Goal: Task Accomplishment & Management: Manage account settings

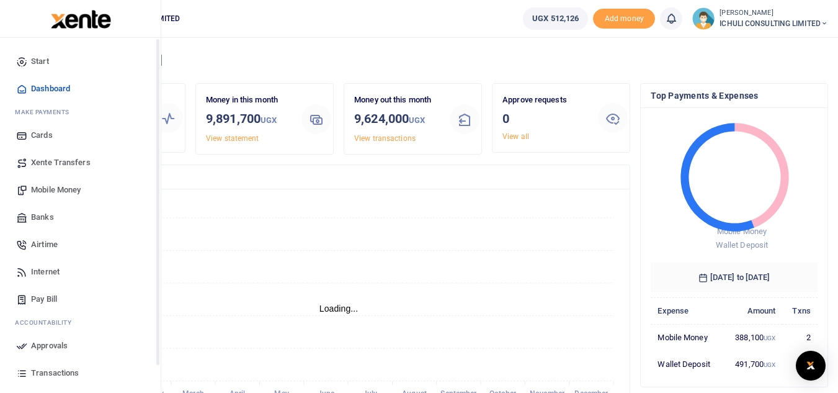
scroll to position [10, 10]
click at [72, 190] on span "Mobile Money" at bounding box center [56, 190] width 50 height 12
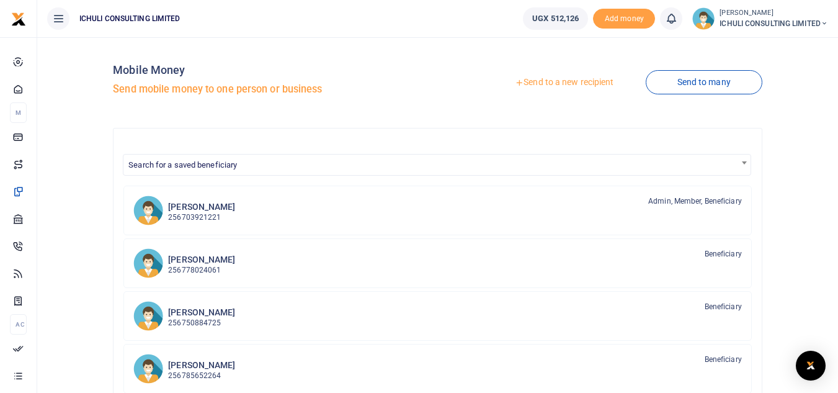
click at [584, 83] on link "Send to a new recipient" at bounding box center [564, 82] width 162 height 22
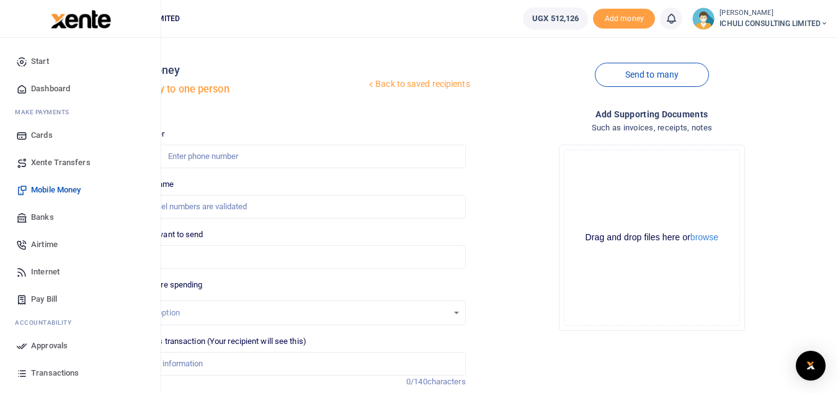
click at [69, 189] on span "Mobile Money" at bounding box center [56, 190] width 50 height 12
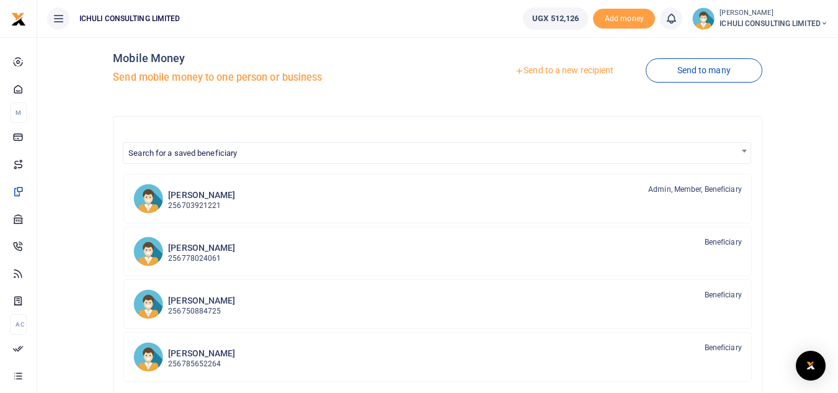
scroll to position [7, 0]
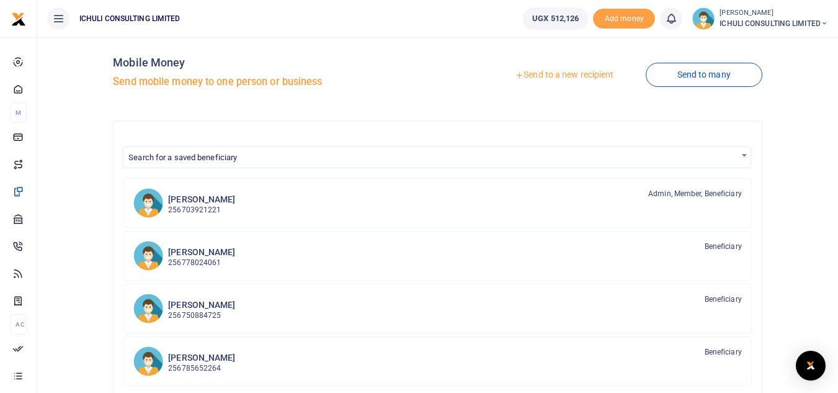
click at [355, 153] on span "Search for a saved beneficiary" at bounding box center [436, 156] width 627 height 19
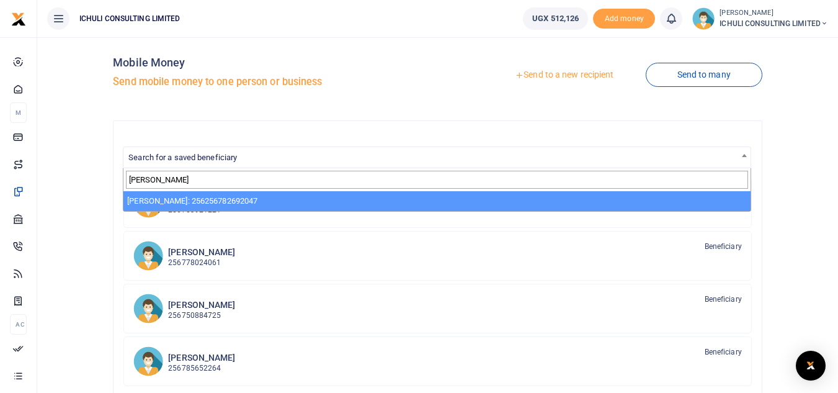
type input "john"
select select "2135"
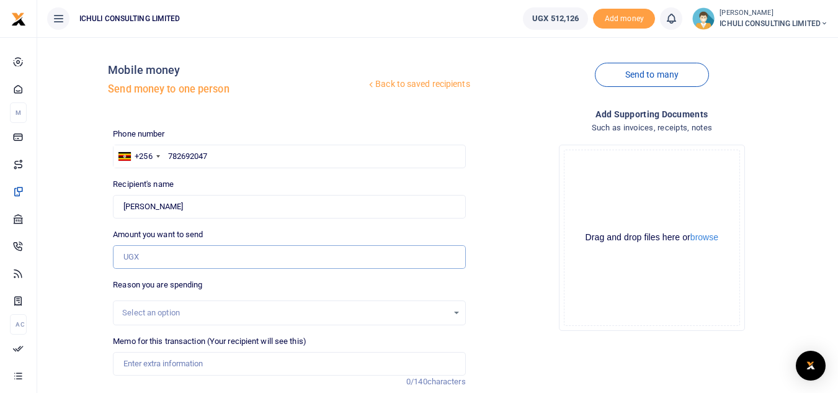
click at [187, 259] on input "Amount you want to send" at bounding box center [289, 257] width 352 height 24
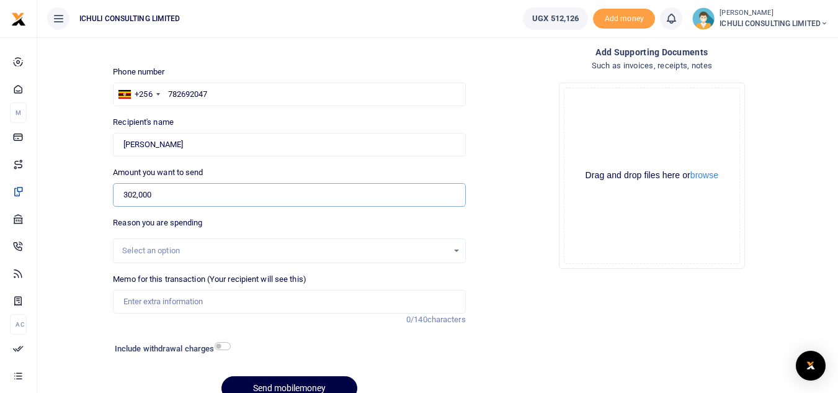
scroll to position [79, 0]
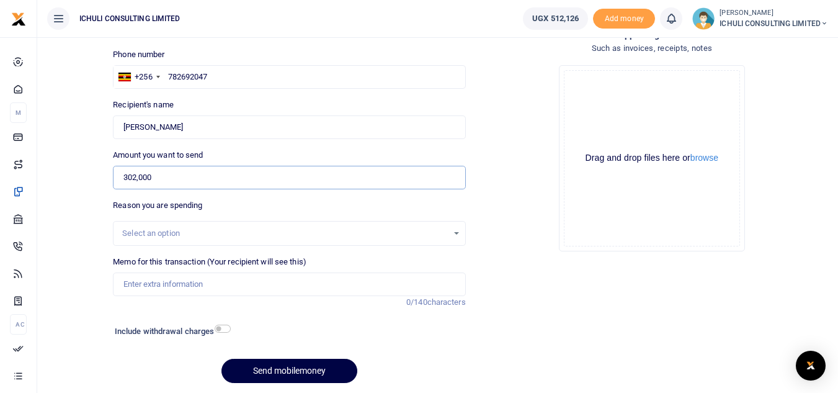
type input "302,000"
click at [458, 231] on div "Select an option" at bounding box center [289, 233] width 351 height 14
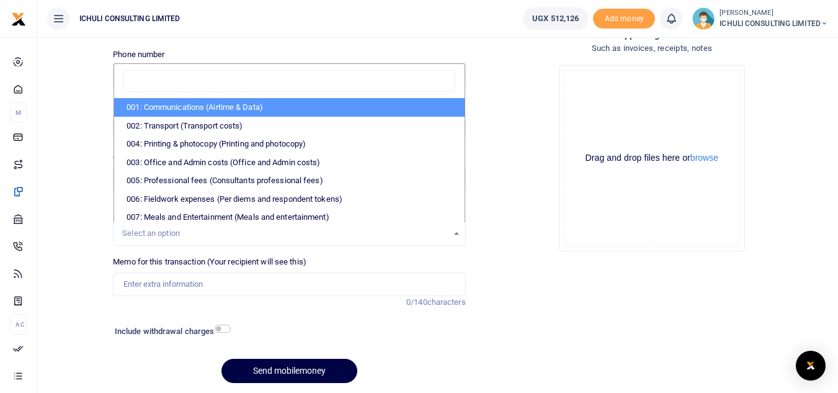
click at [259, 107] on li "001: Communications (Airtime & Data)" at bounding box center [289, 107] width 350 height 19
select select "61"
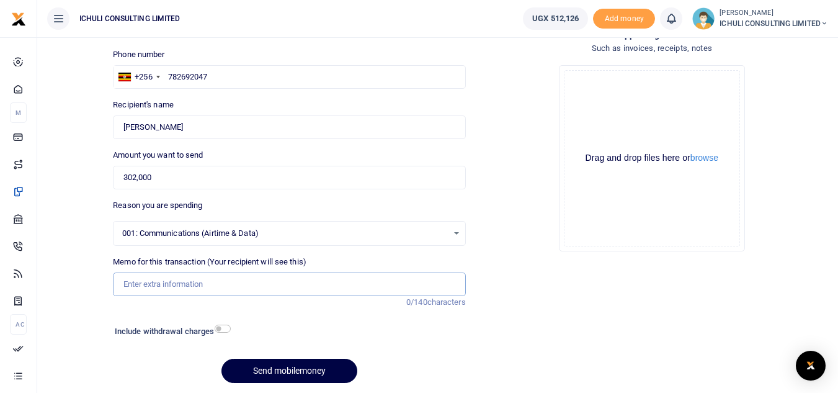
click at [230, 287] on input "Memo for this transaction (Your recipient will see this)" at bounding box center [289, 284] width 352 height 24
type input "Internet for Sept"
click at [289, 367] on button "Send mobilemoney" at bounding box center [289, 371] width 136 height 24
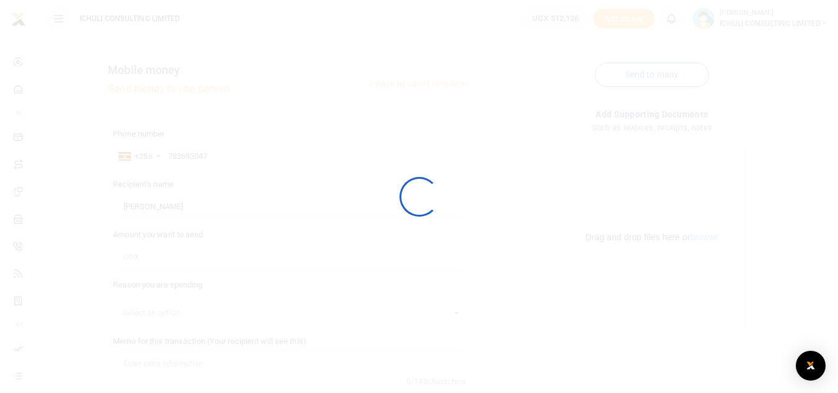
scroll to position [79, 0]
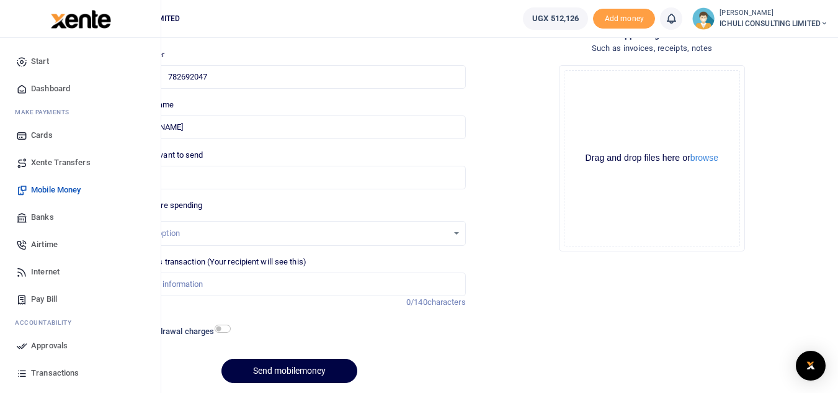
click at [35, 344] on span "Approvals" at bounding box center [49, 345] width 37 height 12
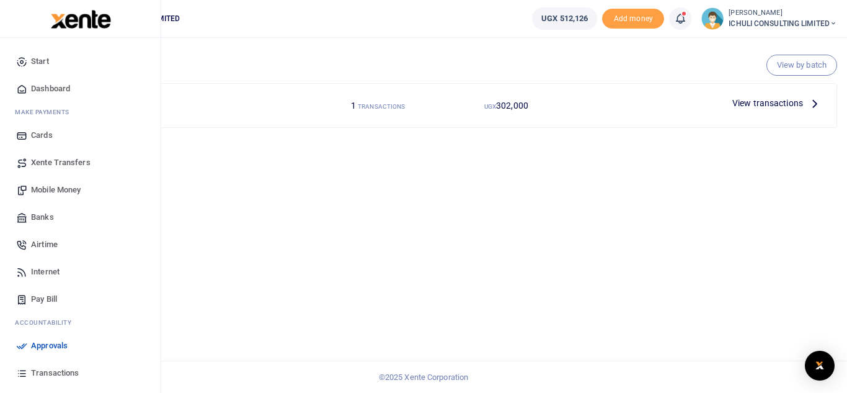
click at [61, 187] on span "Mobile Money" at bounding box center [56, 190] width 50 height 12
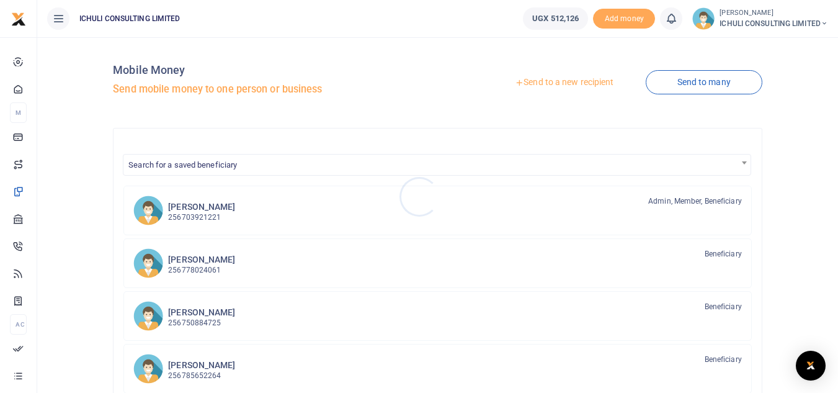
click at [216, 210] on div at bounding box center [419, 196] width 838 height 393
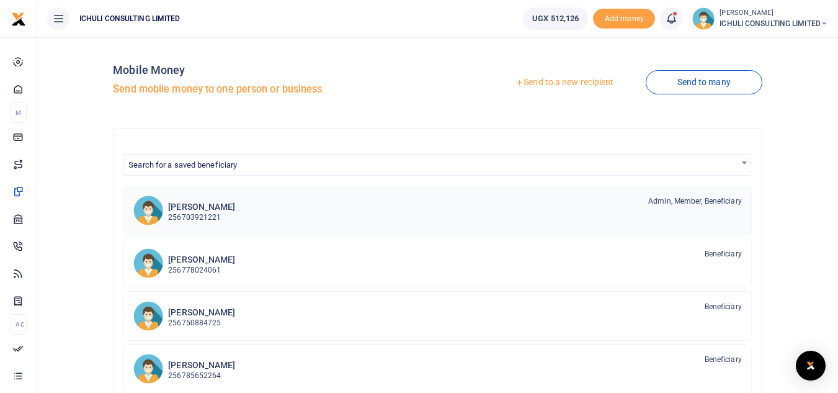
click at [192, 220] on p "256703921221" at bounding box center [201, 218] width 67 height 12
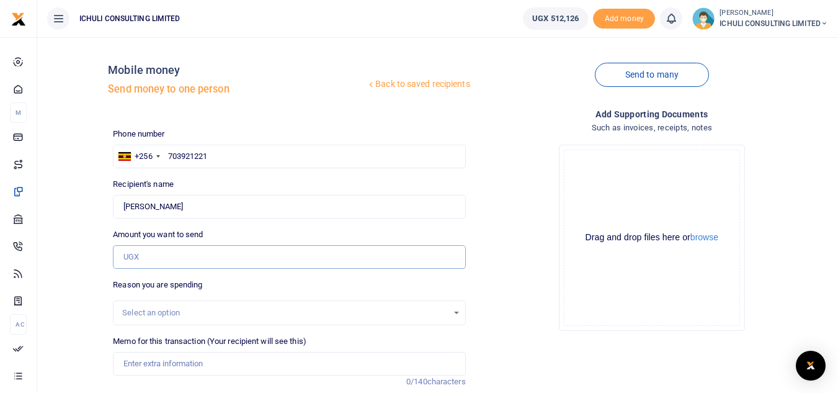
click at [152, 256] on input "Amount you want to send" at bounding box center [289, 257] width 352 height 24
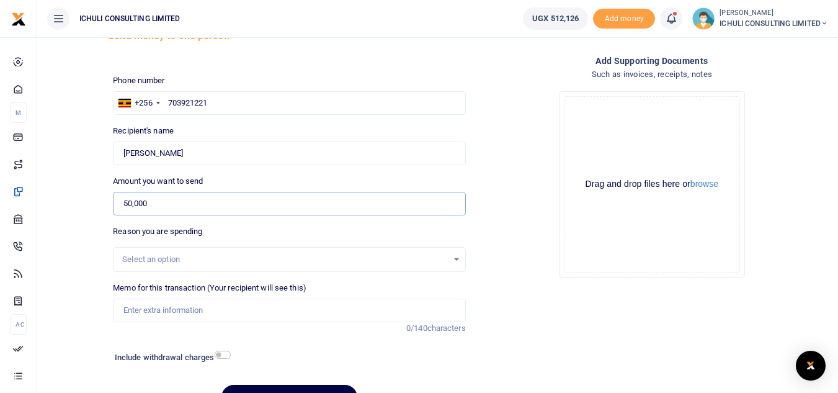
scroll to position [99, 0]
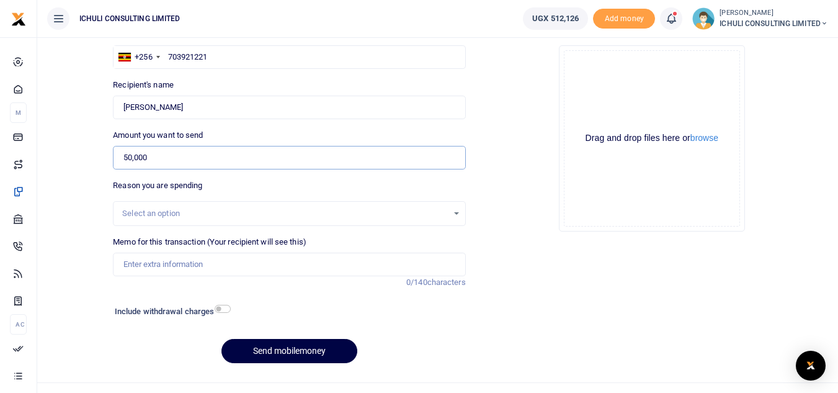
type input "50,000"
click at [342, 217] on div "Select an option" at bounding box center [284, 213] width 325 height 12
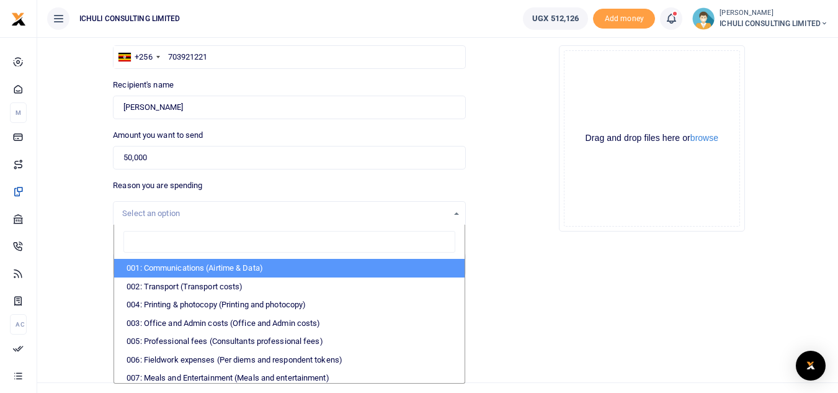
click at [228, 267] on li "001: Communications (Airtime & Data)" at bounding box center [289, 268] width 350 height 19
select select "61"
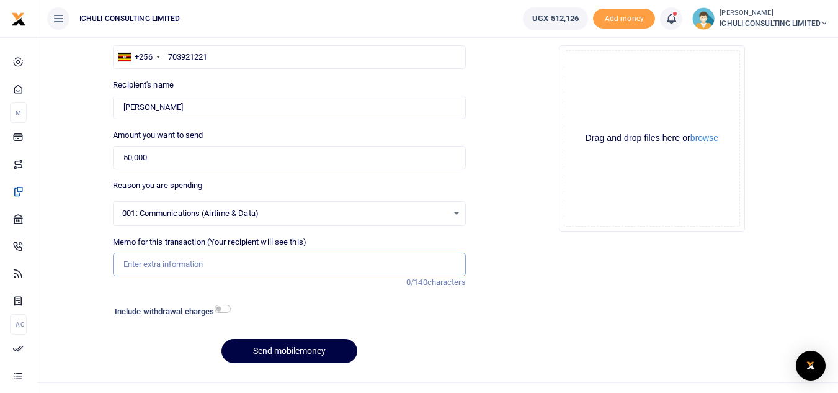
click at [201, 265] on input "Memo for this transaction (Your recipient will see this)" at bounding box center [289, 264] width 352 height 24
type input "Internet for Sept"
click at [306, 346] on button "Send mobilemoney" at bounding box center [289, 351] width 136 height 24
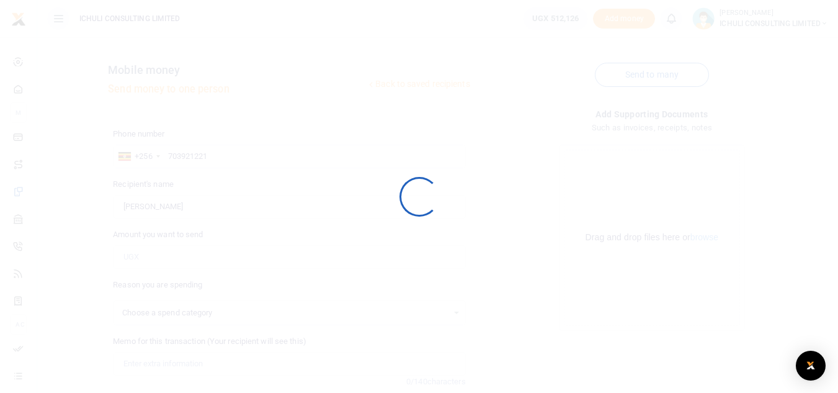
select select
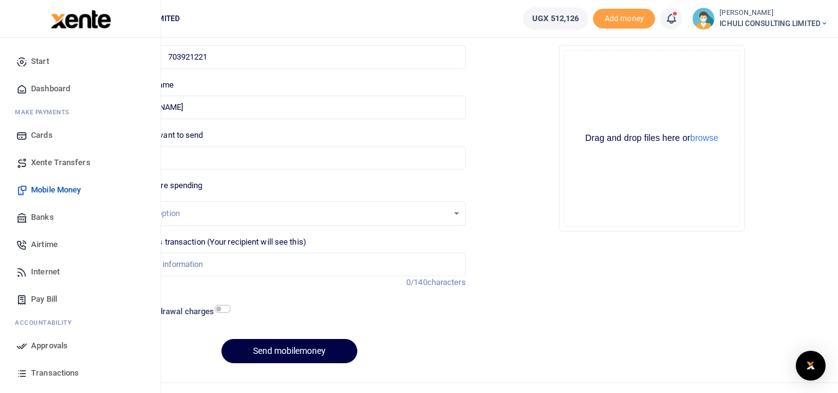
click at [42, 345] on span "Approvals" at bounding box center [49, 345] width 37 height 12
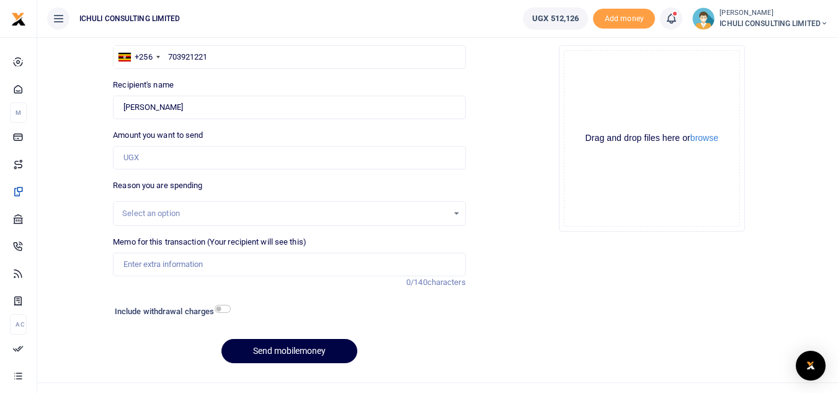
click at [71, 328] on div "Back to saved recipients Mobile money Send money to one person Send to many Pho…" at bounding box center [437, 160] width 791 height 425
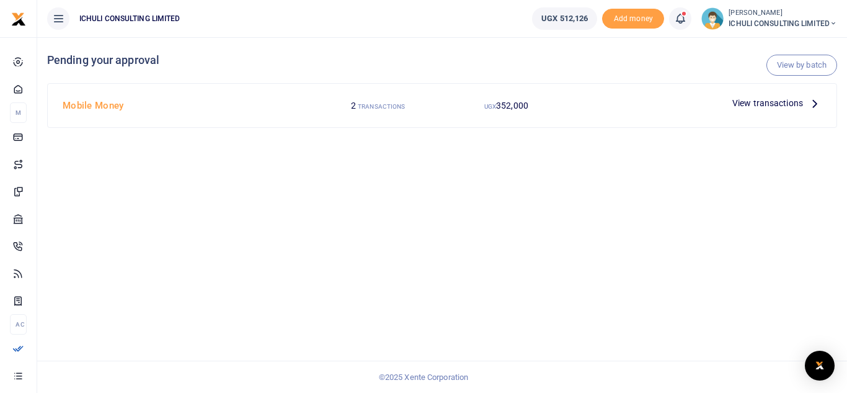
click at [813, 107] on icon at bounding box center [815, 103] width 14 height 14
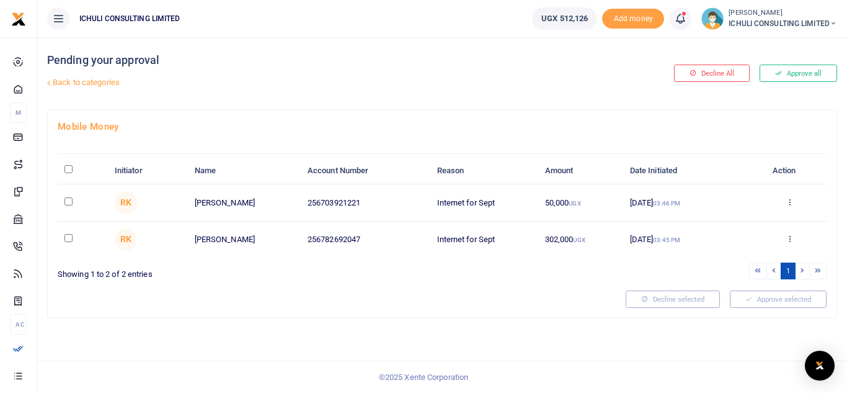
click at [68, 171] on input "\a \a : activate to sort column descending" at bounding box center [69, 169] width 8 height 8
checkbox input "true"
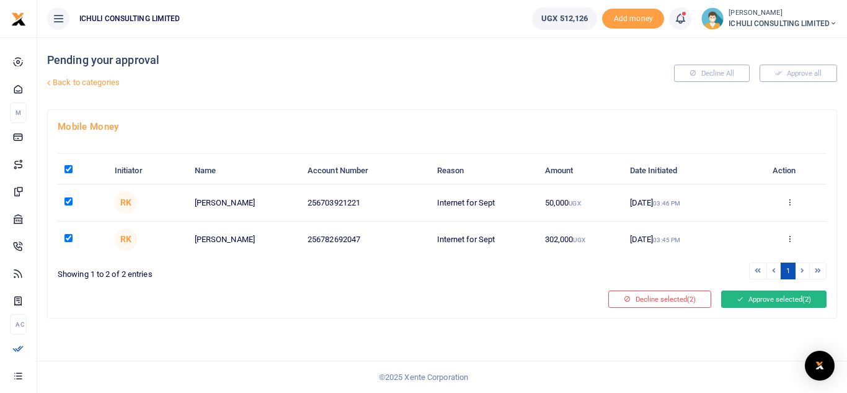
click at [794, 301] on button "Approve selected (2)" at bounding box center [773, 298] width 105 height 17
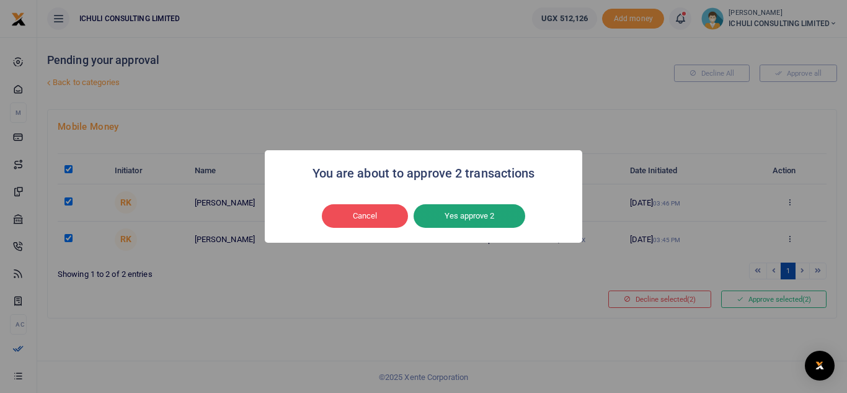
click at [499, 215] on button "Yes approve 2" at bounding box center [470, 216] width 112 height 24
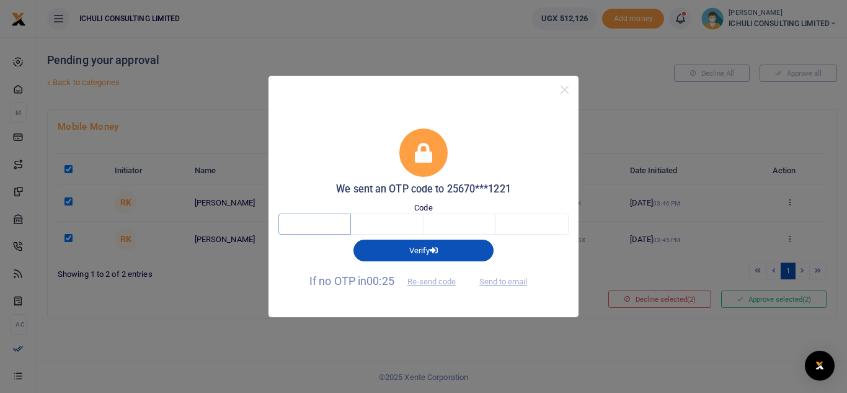
click at [331, 223] on input "text" at bounding box center [315, 223] width 73 height 21
type input "6"
type input "5"
